Goal: Check status: Check status

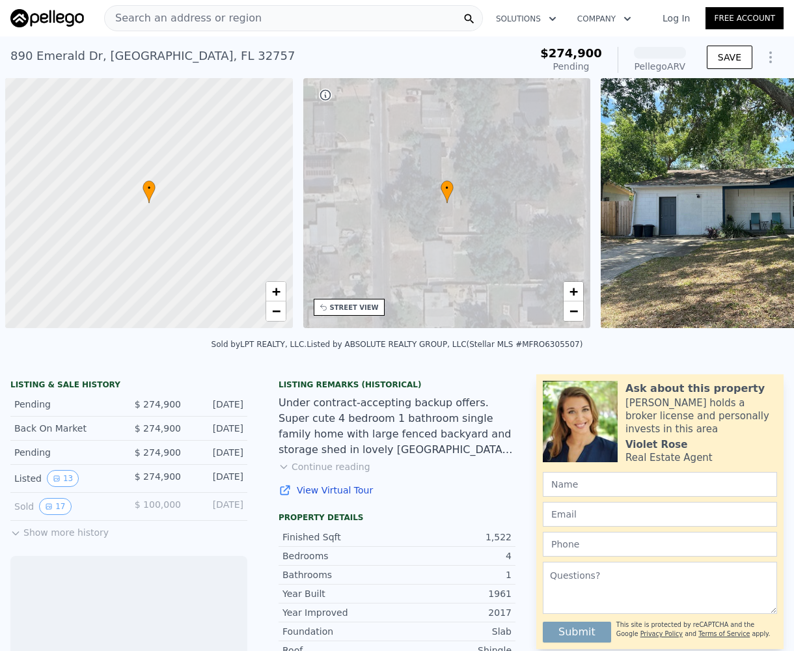
scroll to position [0, 5]
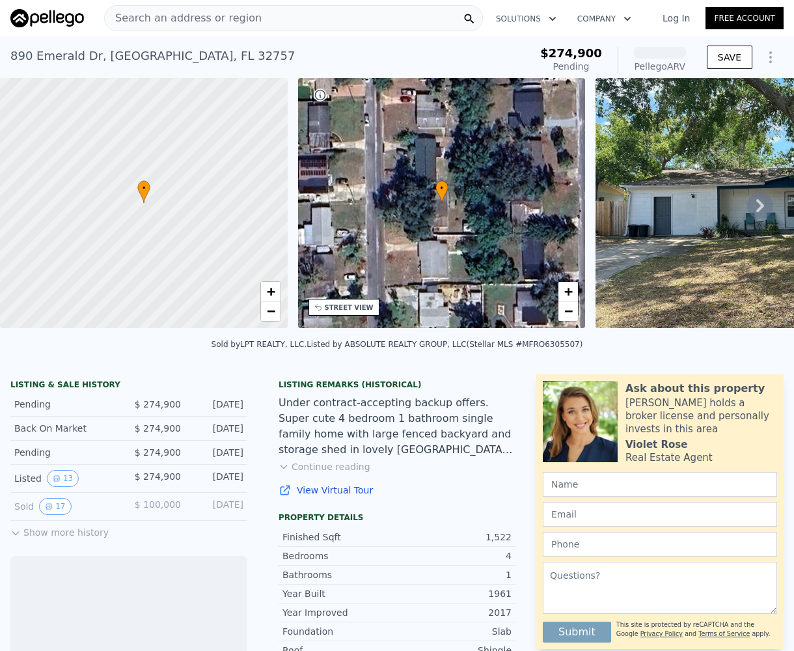
click at [752, 215] on icon at bounding box center [760, 206] width 26 height 26
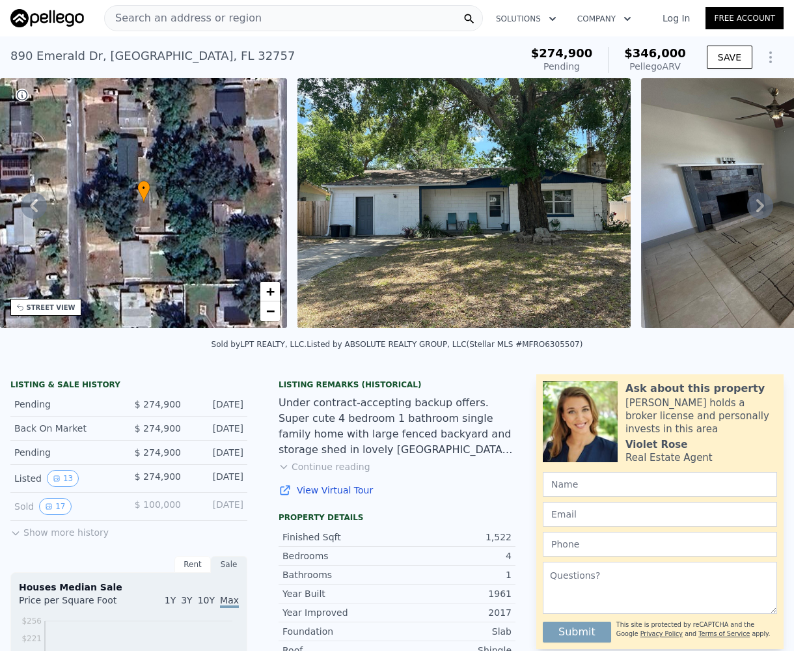
click at [752, 215] on icon at bounding box center [760, 206] width 26 height 26
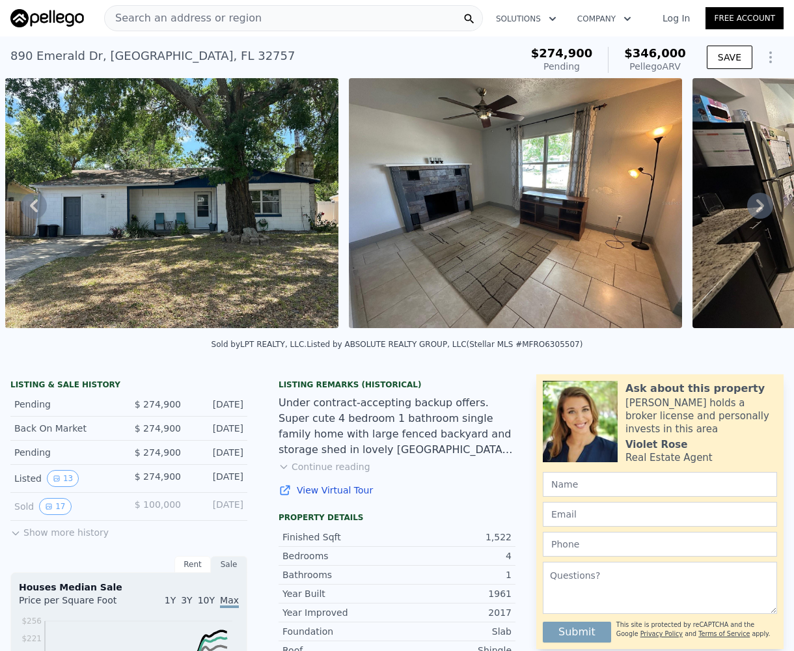
click at [752, 215] on icon at bounding box center [760, 206] width 26 height 26
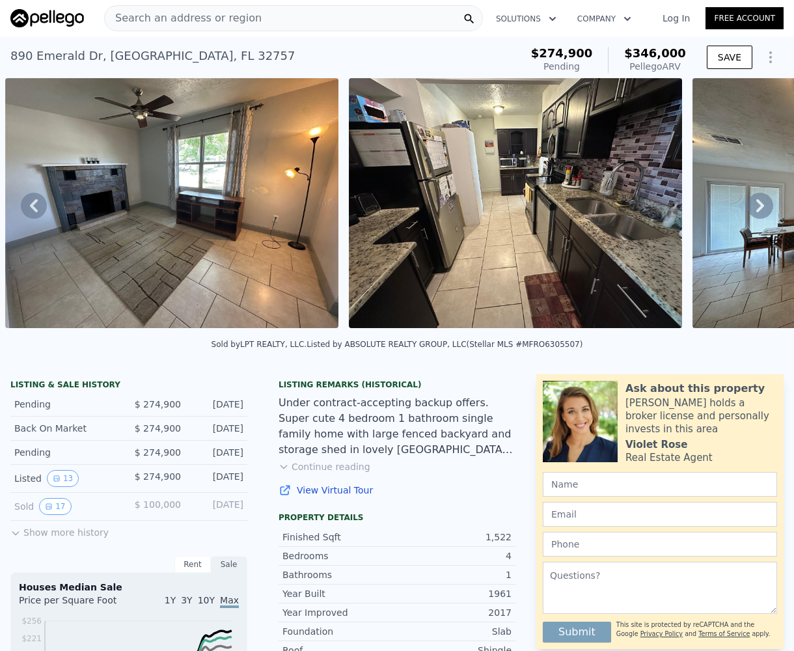
click at [752, 215] on icon at bounding box center [760, 206] width 26 height 26
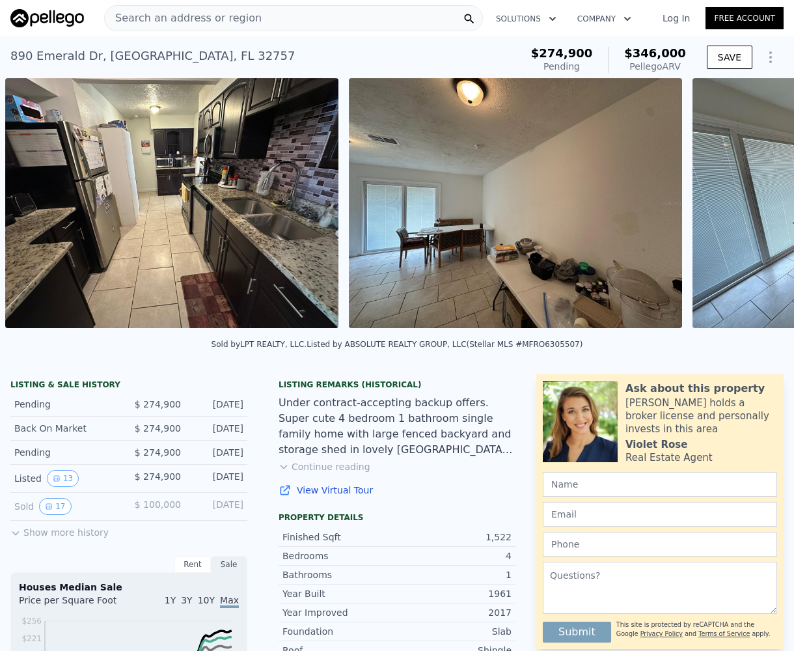
click at [752, 215] on div "• + − • + − STREET VIEW Loading... SATELLITE VIEW" at bounding box center [397, 205] width 794 height 254
click at [752, 215] on icon at bounding box center [760, 206] width 26 height 26
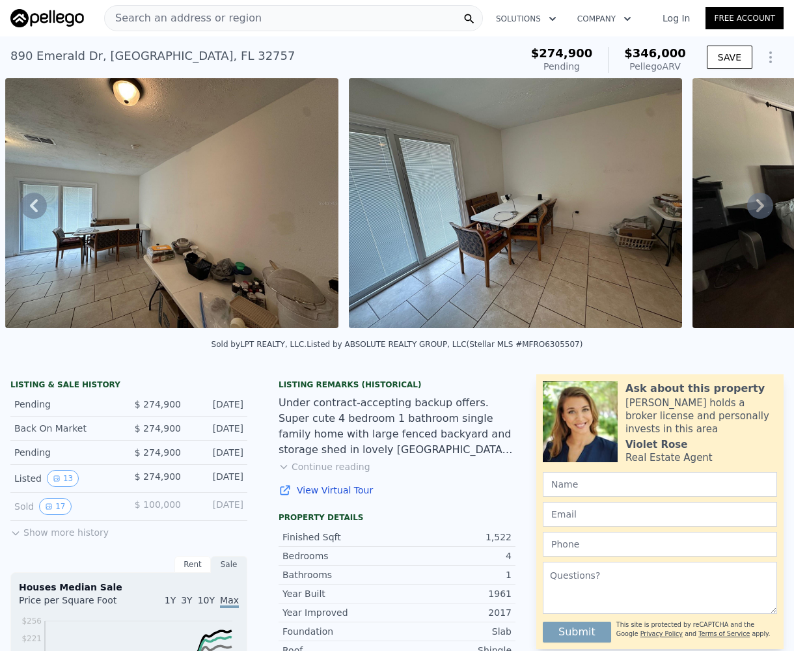
click at [752, 215] on icon at bounding box center [760, 206] width 26 height 26
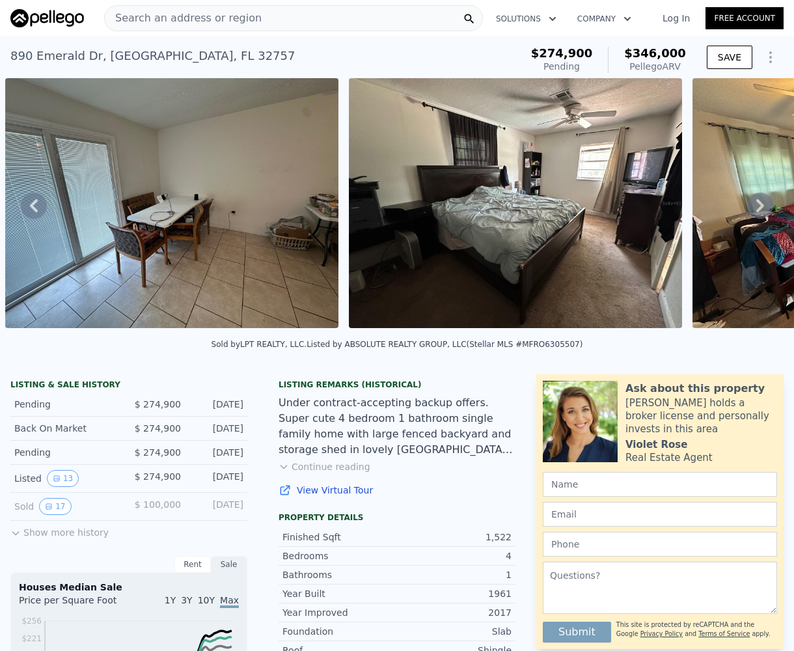
click at [752, 215] on icon at bounding box center [760, 206] width 26 height 26
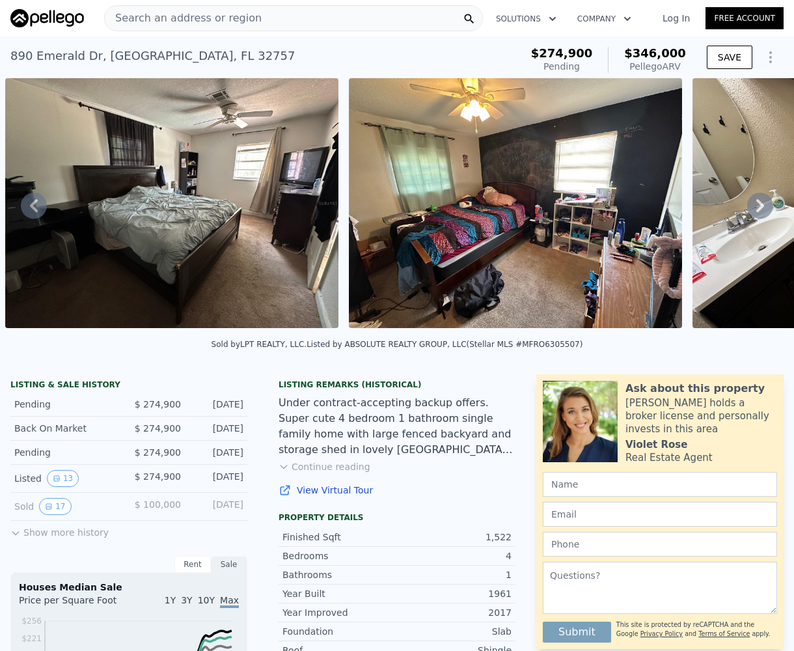
click at [752, 215] on icon at bounding box center [760, 206] width 26 height 26
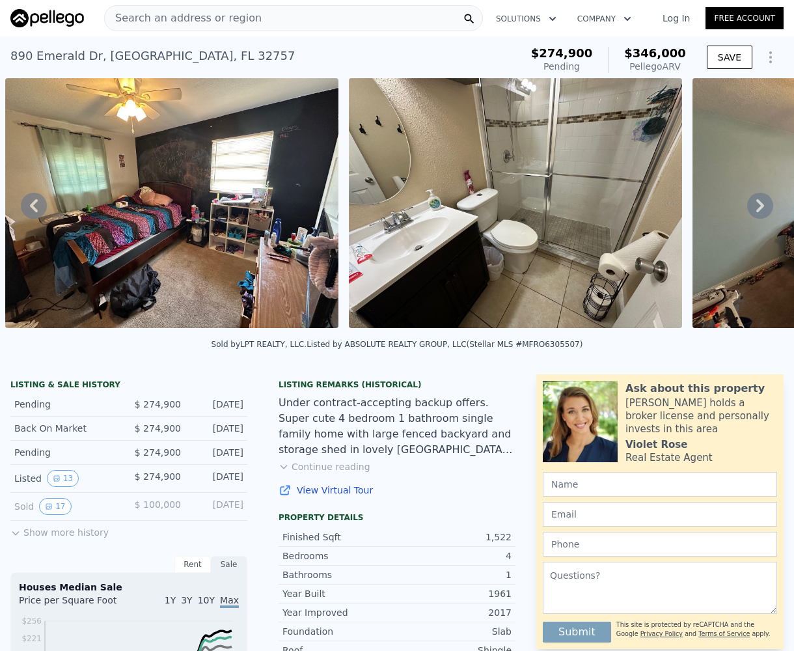
click at [752, 215] on icon at bounding box center [760, 206] width 26 height 26
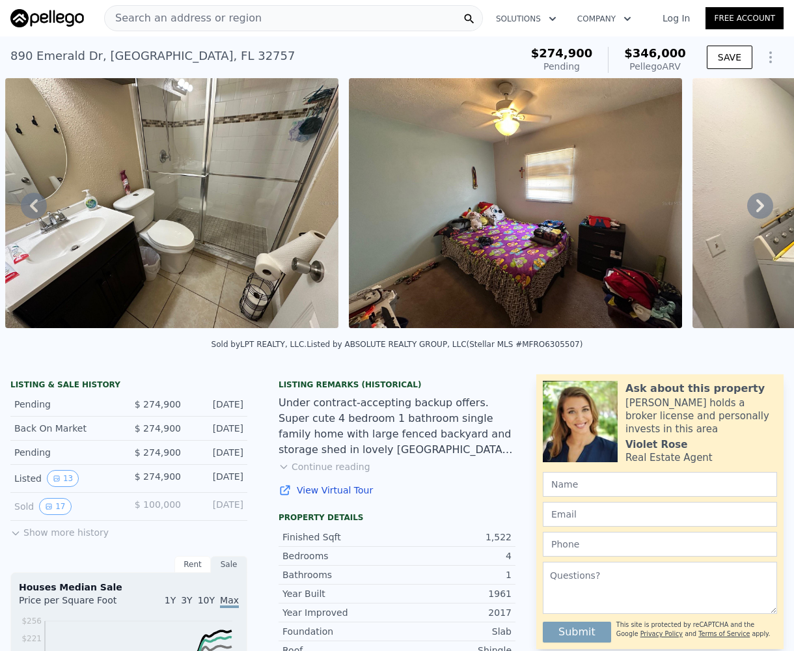
click at [752, 215] on icon at bounding box center [760, 206] width 26 height 26
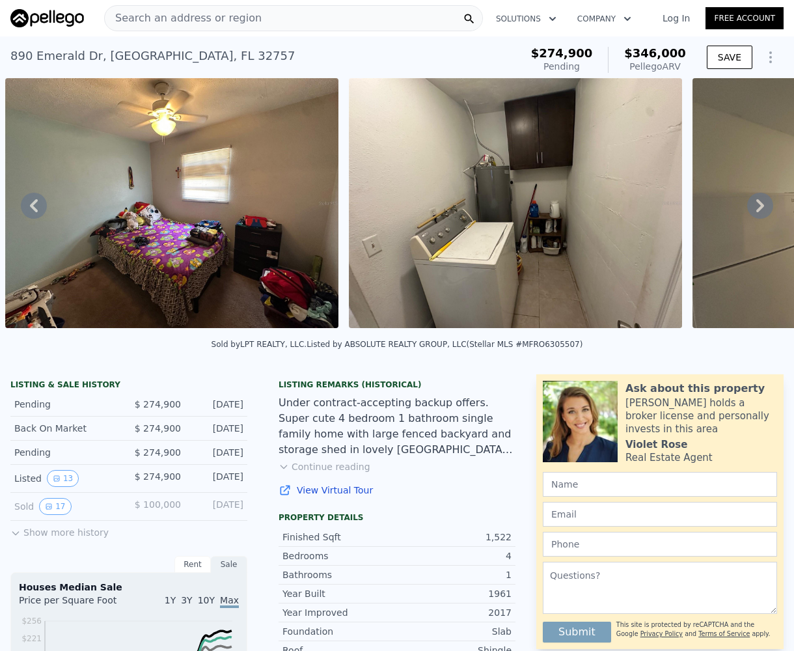
click at [752, 215] on icon at bounding box center [760, 206] width 26 height 26
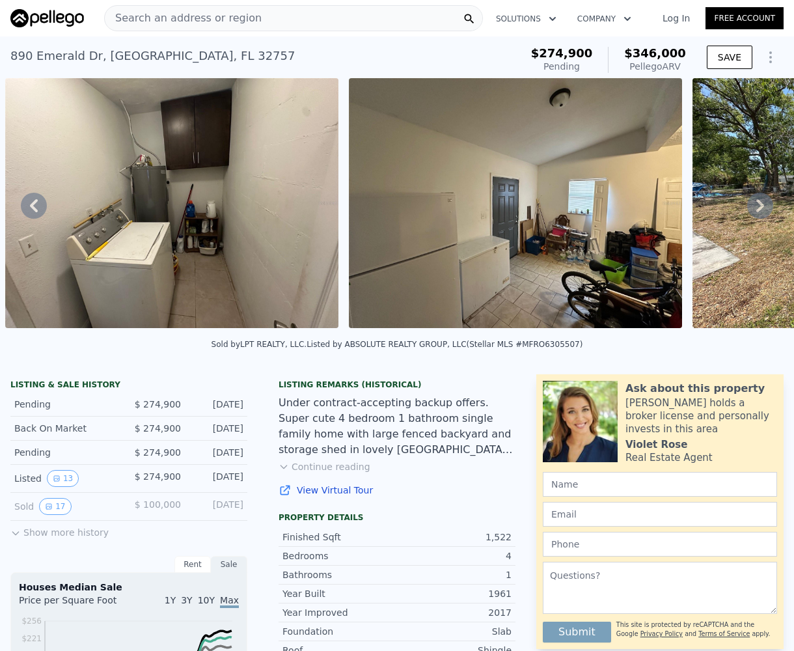
click at [752, 215] on icon at bounding box center [760, 206] width 26 height 26
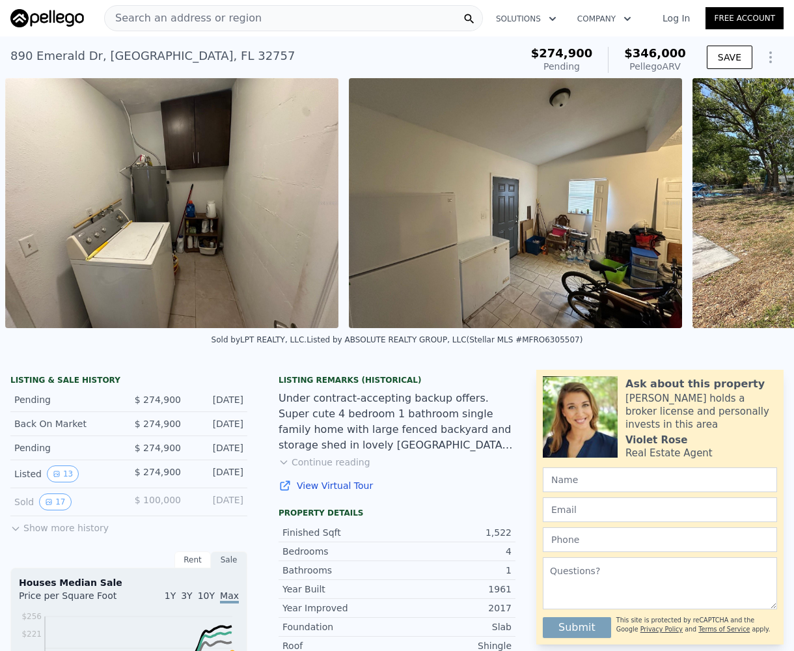
scroll to position [0, 4032]
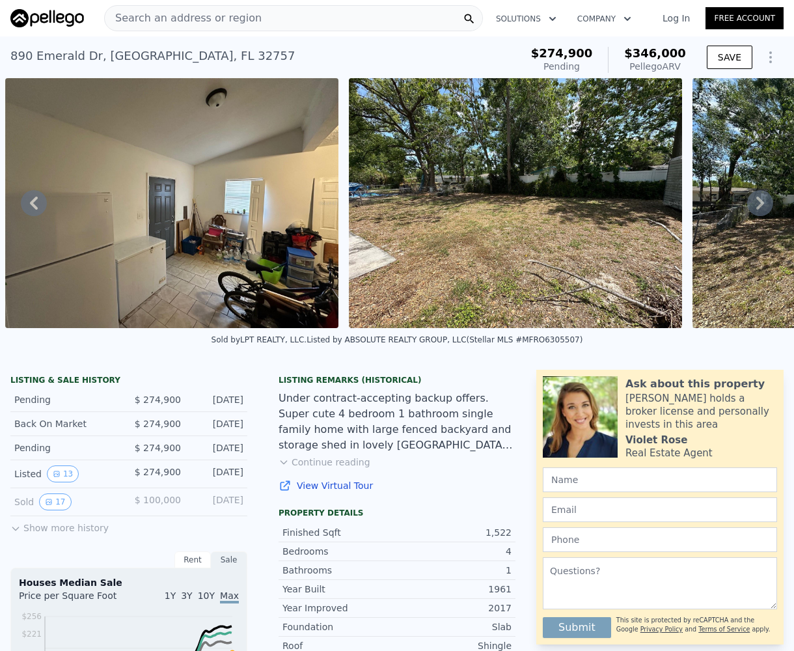
click at [752, 215] on icon at bounding box center [760, 203] width 26 height 26
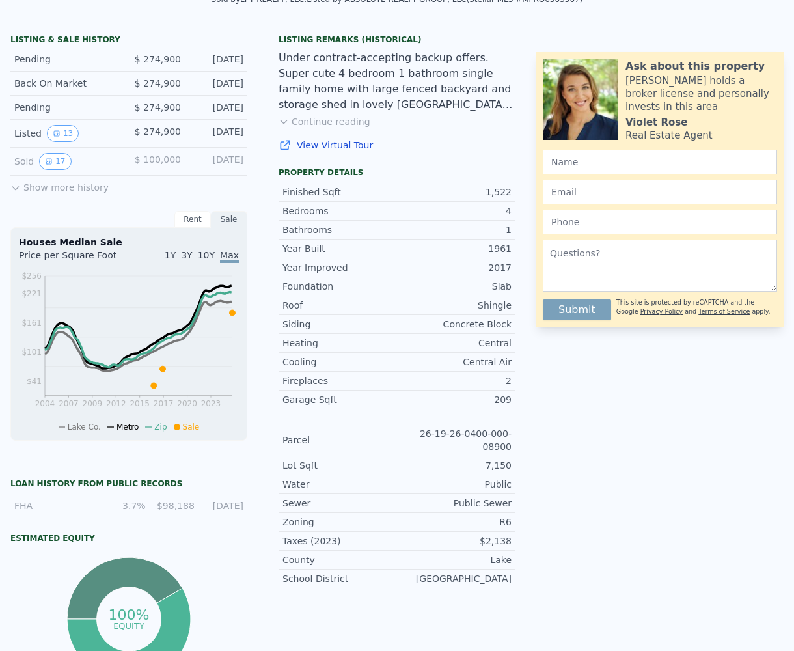
scroll to position [0, 0]
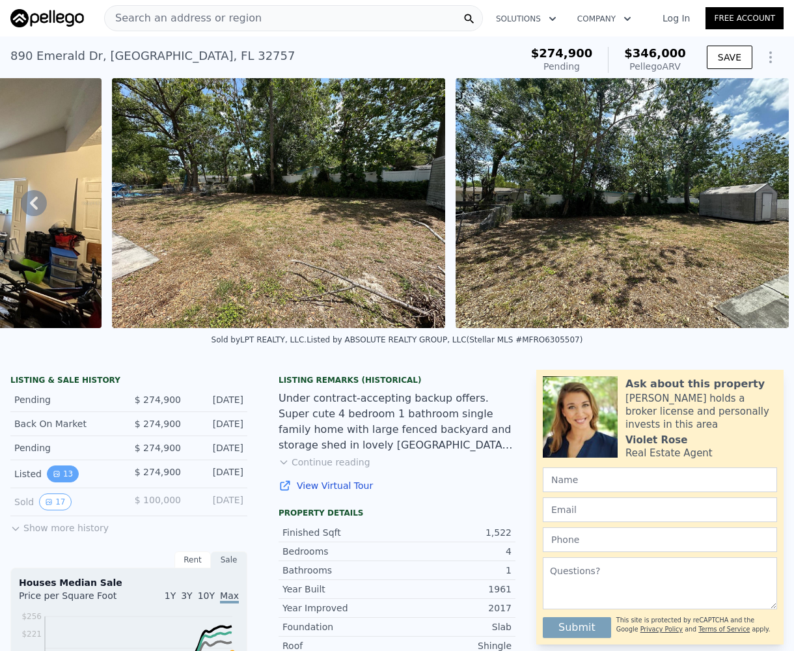
click at [61, 482] on button "13" at bounding box center [63, 473] width 32 height 17
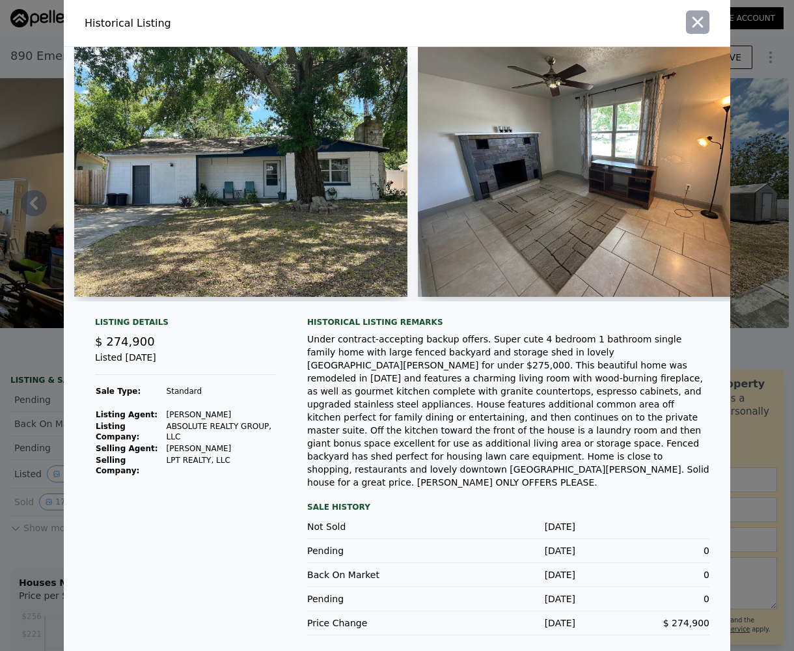
click at [701, 28] on icon "button" at bounding box center [697, 22] width 11 height 11
